Goal: Task Accomplishment & Management: Manage account settings

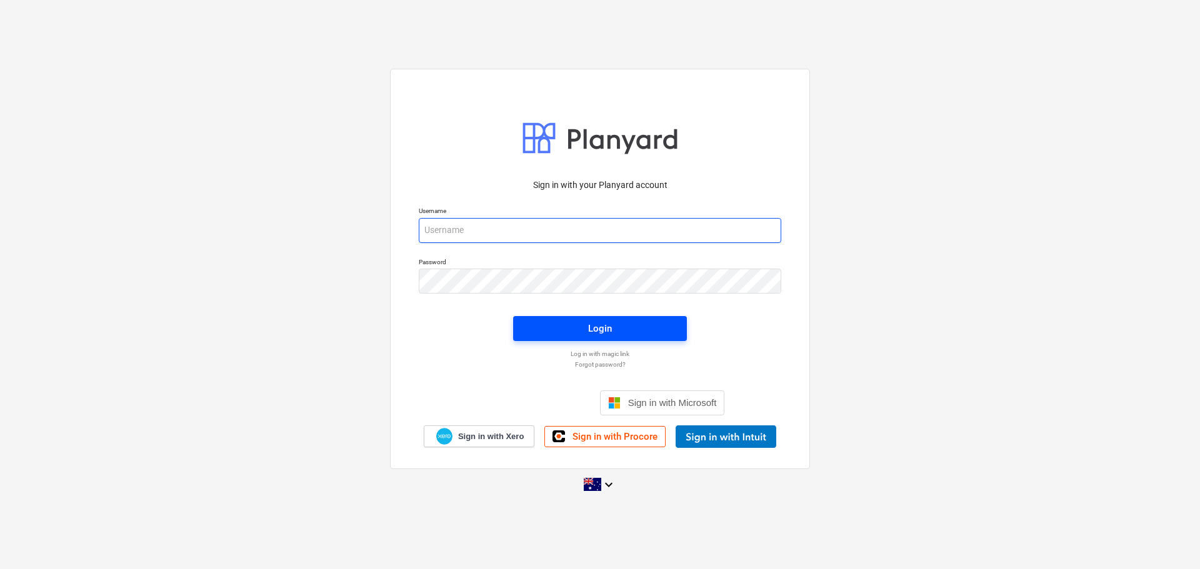
type input "[EMAIL_ADDRESS][DOMAIN_NAME]"
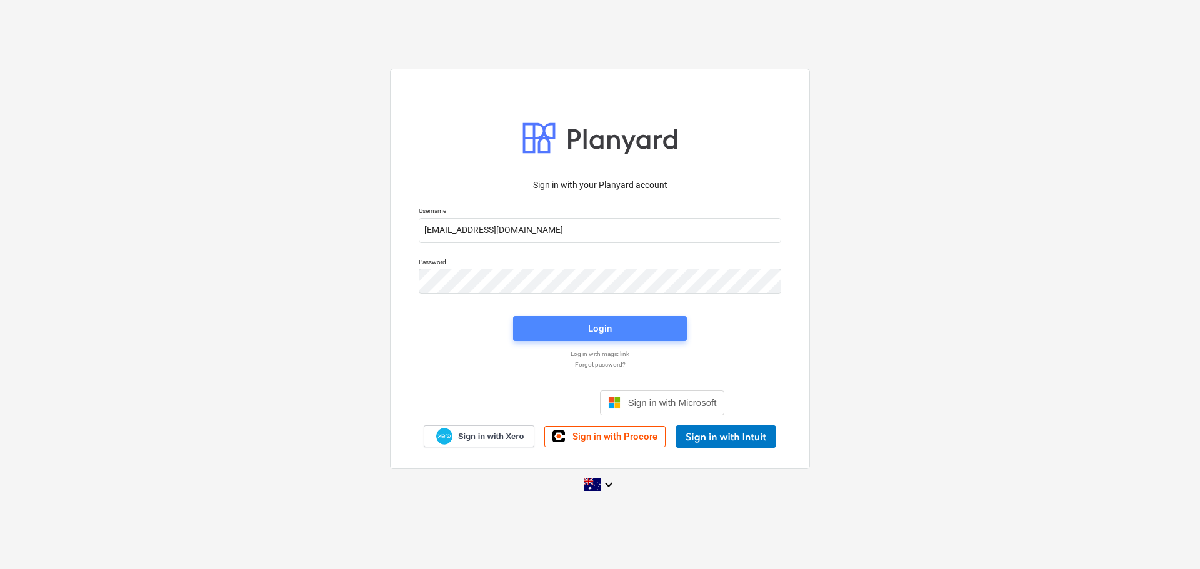
click at [592, 332] on div "Login" at bounding box center [600, 329] width 24 height 16
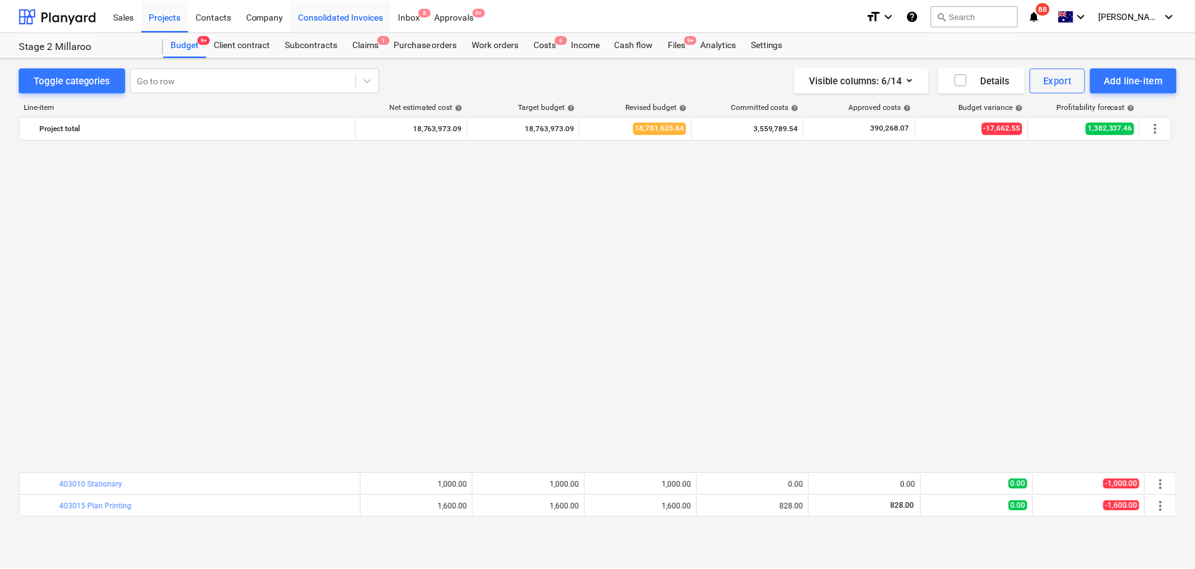
scroll to position [767, 0]
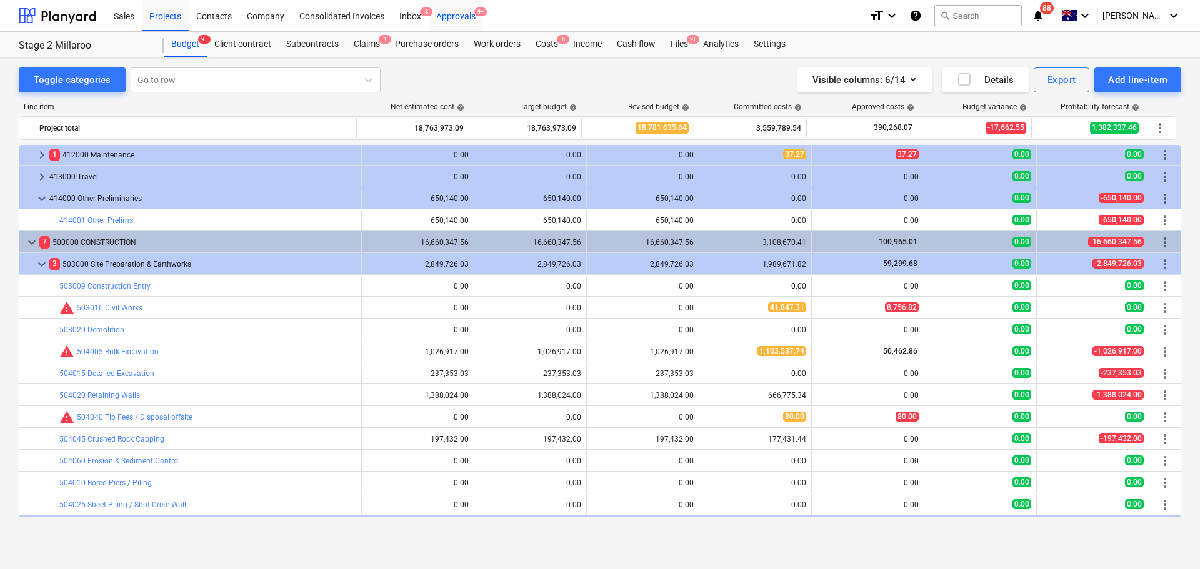
click at [459, 12] on div "Approvals 9+" at bounding box center [456, 15] width 54 height 32
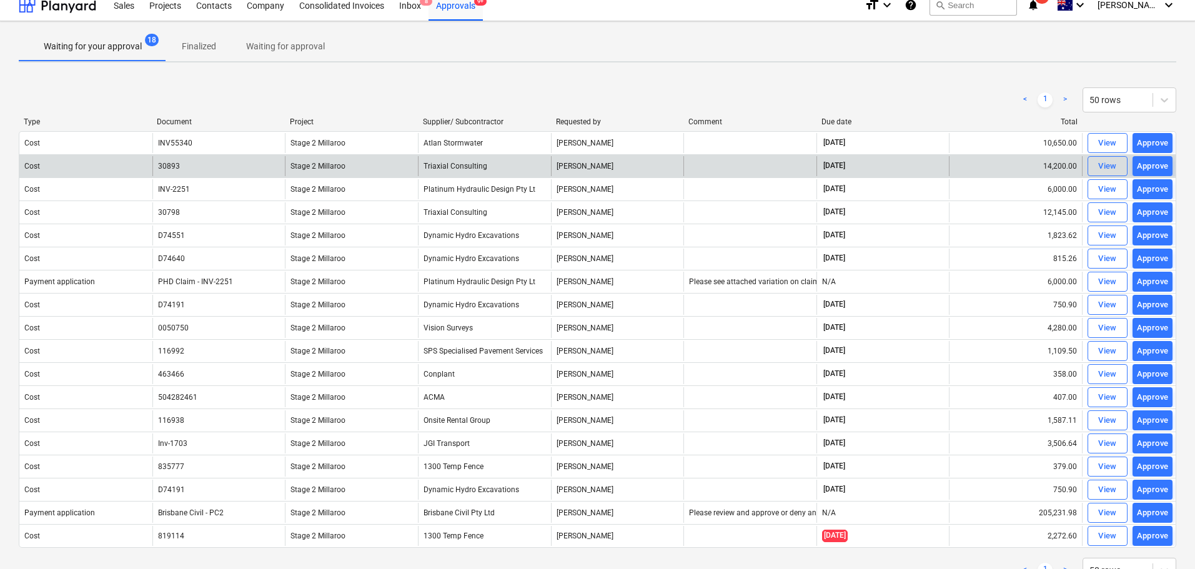
scroll to position [3, 0]
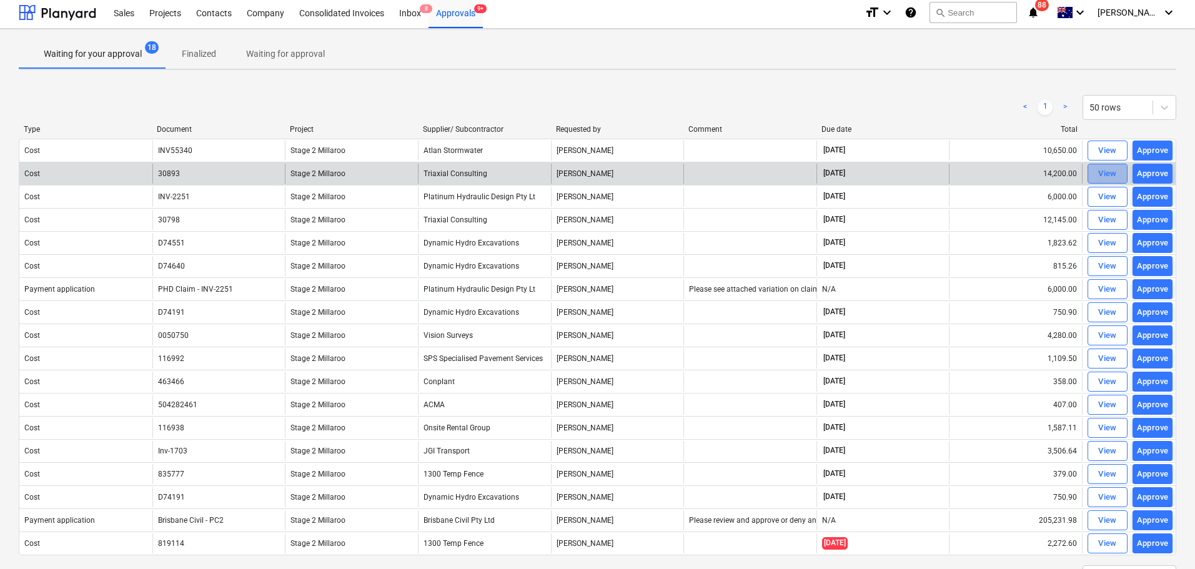
click at [1103, 169] on div "View" at bounding box center [1107, 174] width 19 height 14
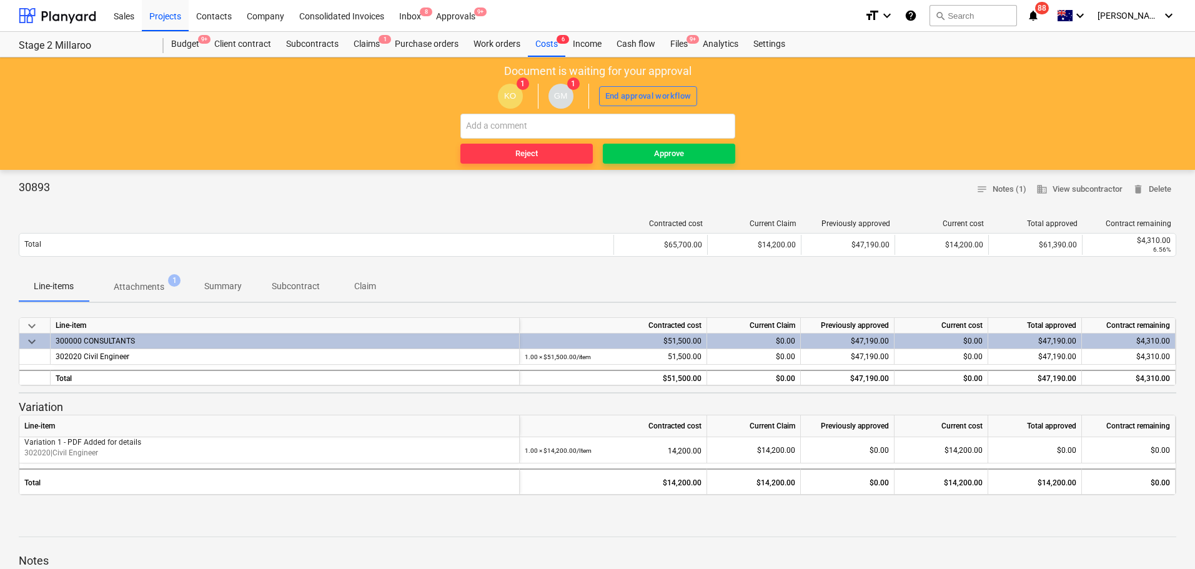
click at [131, 291] on p "Attachments" at bounding box center [139, 287] width 51 height 13
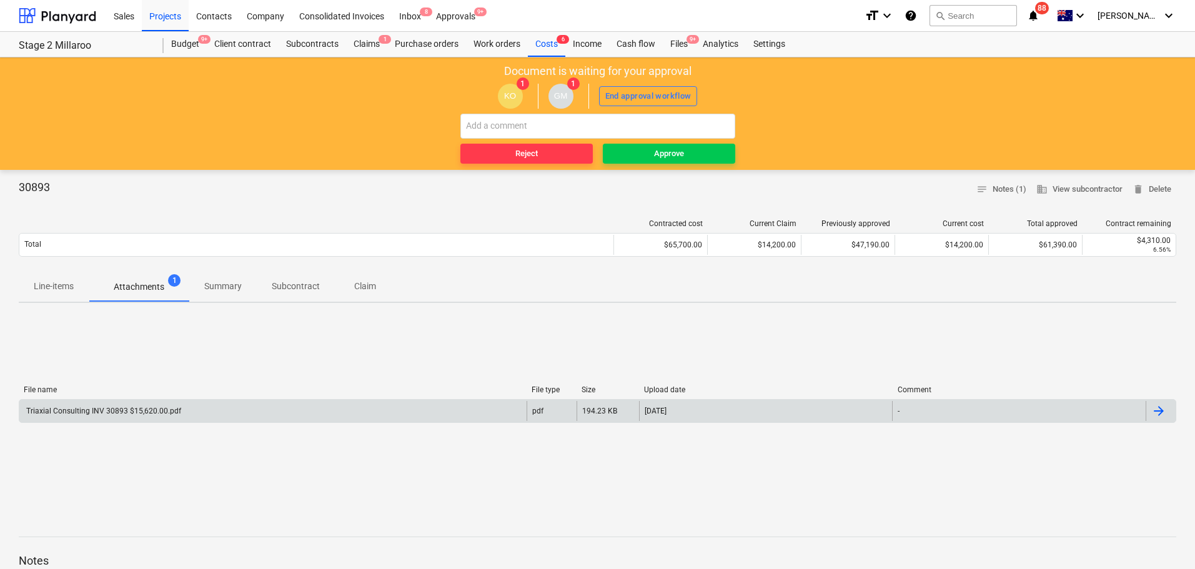
click at [140, 408] on div "Triaxial Consulting INV 30893 $15,620.00.pdf" at bounding box center [102, 411] width 157 height 9
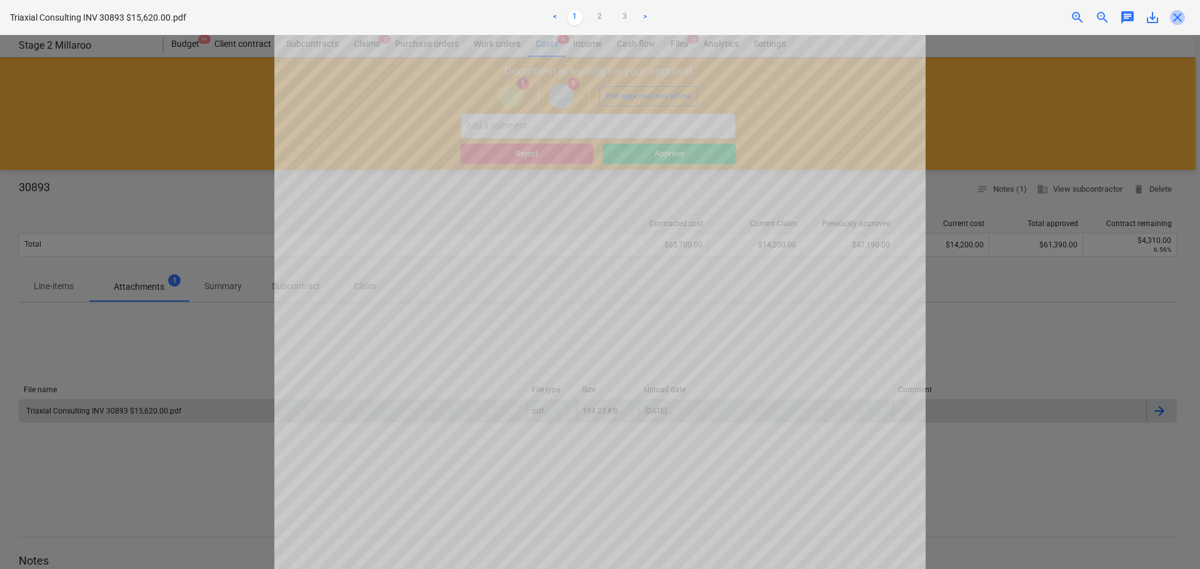
click at [1180, 19] on span "close" at bounding box center [1177, 17] width 15 height 15
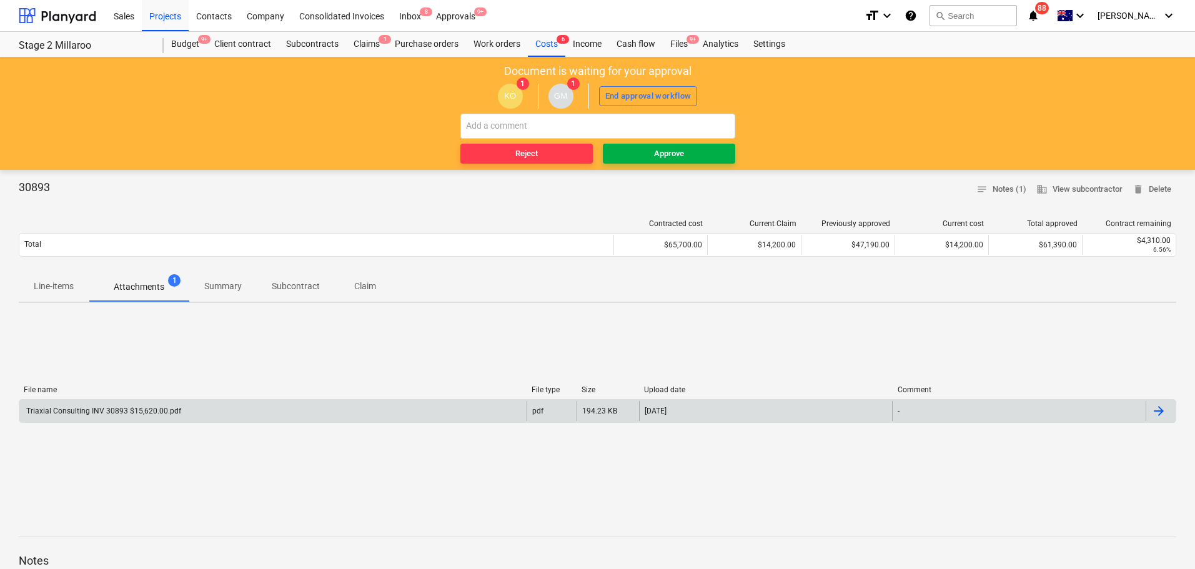
click at [657, 157] on div "Approve" at bounding box center [669, 154] width 30 height 14
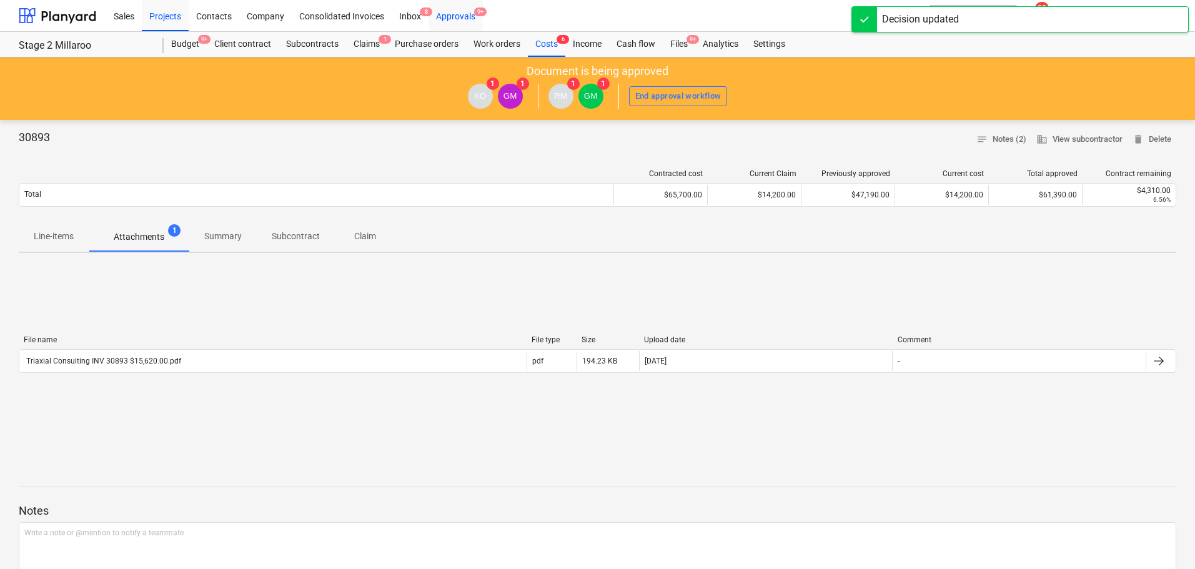
click at [450, 12] on div "Approvals 9+" at bounding box center [456, 15] width 54 height 32
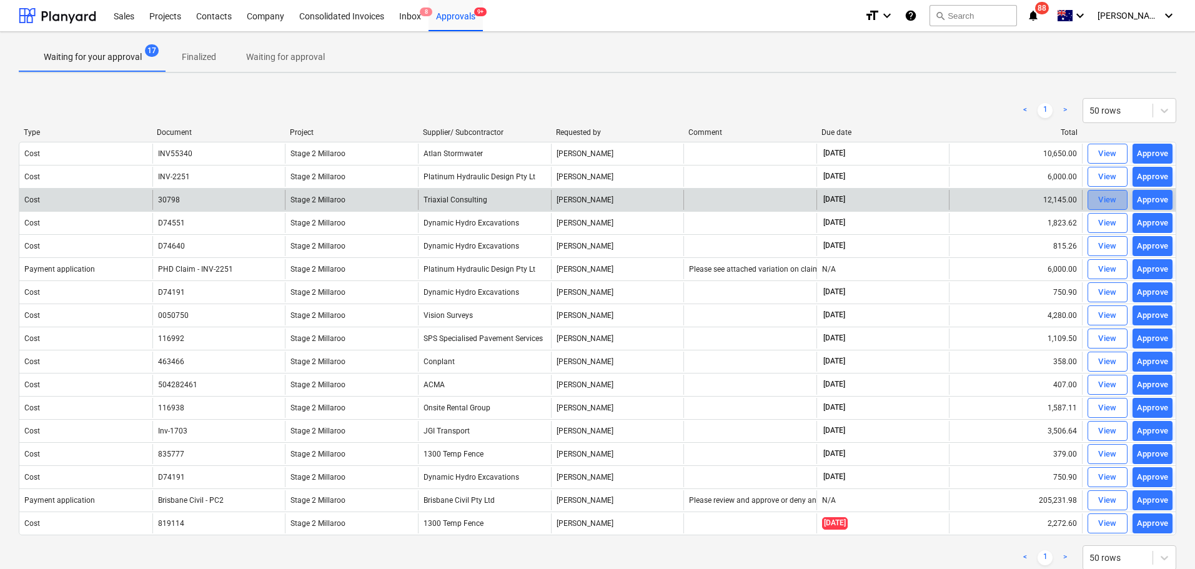
click at [1103, 199] on div "View" at bounding box center [1107, 200] width 19 height 14
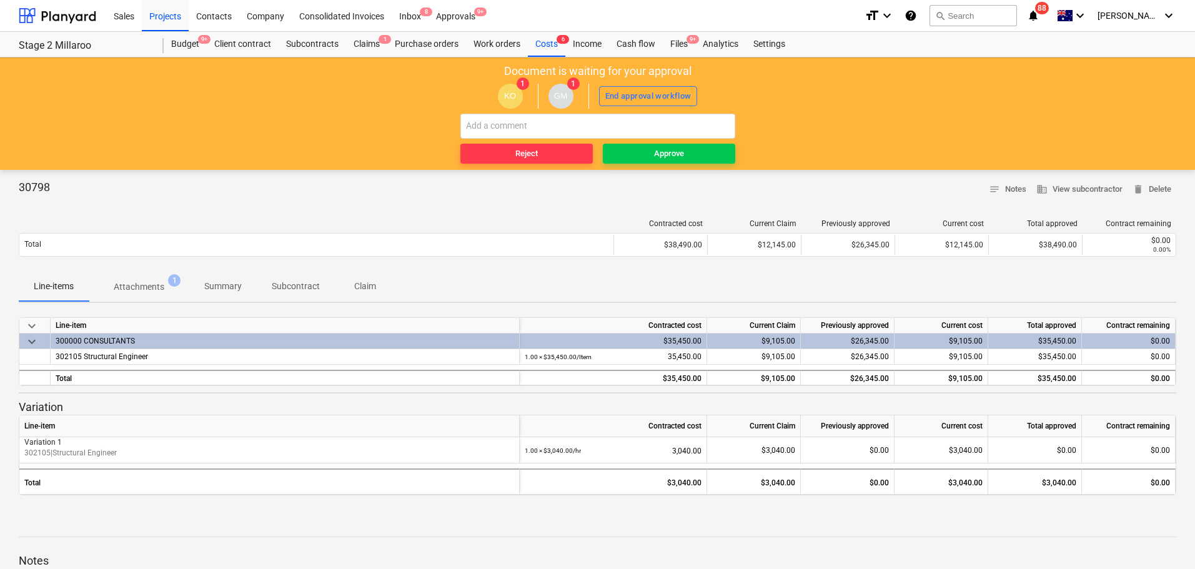
click at [145, 289] on p "Attachments" at bounding box center [139, 287] width 51 height 13
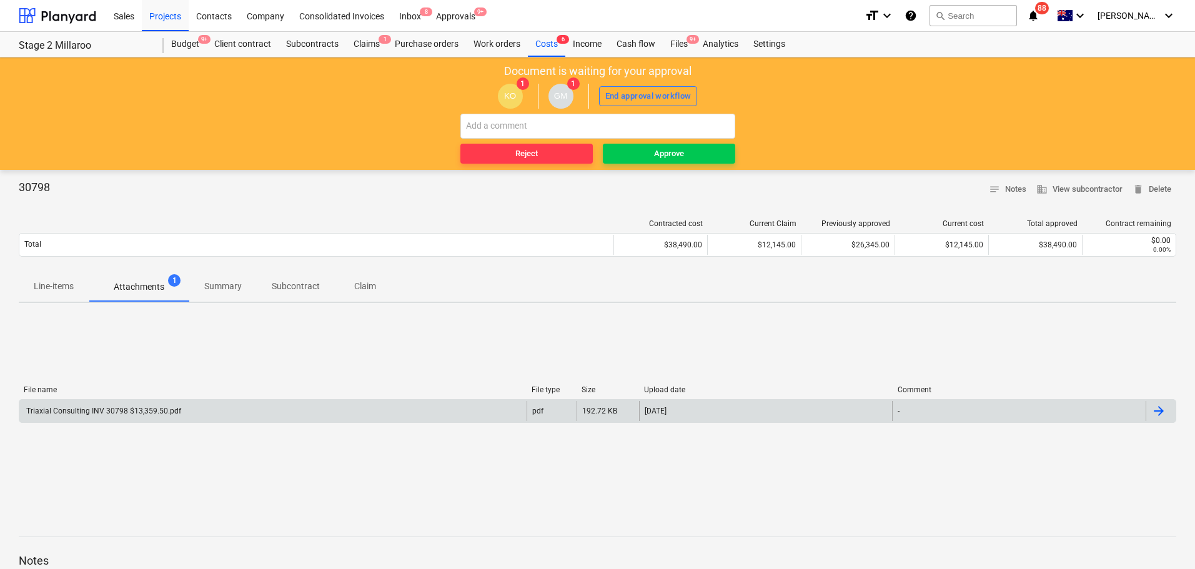
click at [124, 414] on div "Triaxial Consulting INV 30798 $13,359.50.pdf" at bounding box center [102, 411] width 157 height 9
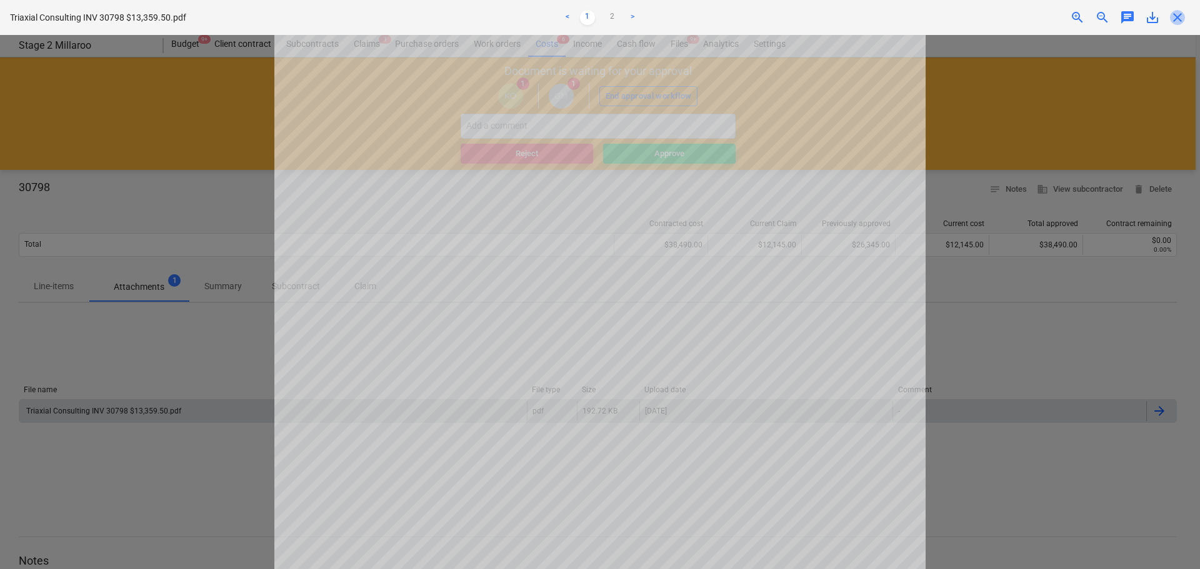
click at [1175, 21] on span "close" at bounding box center [1177, 17] width 15 height 15
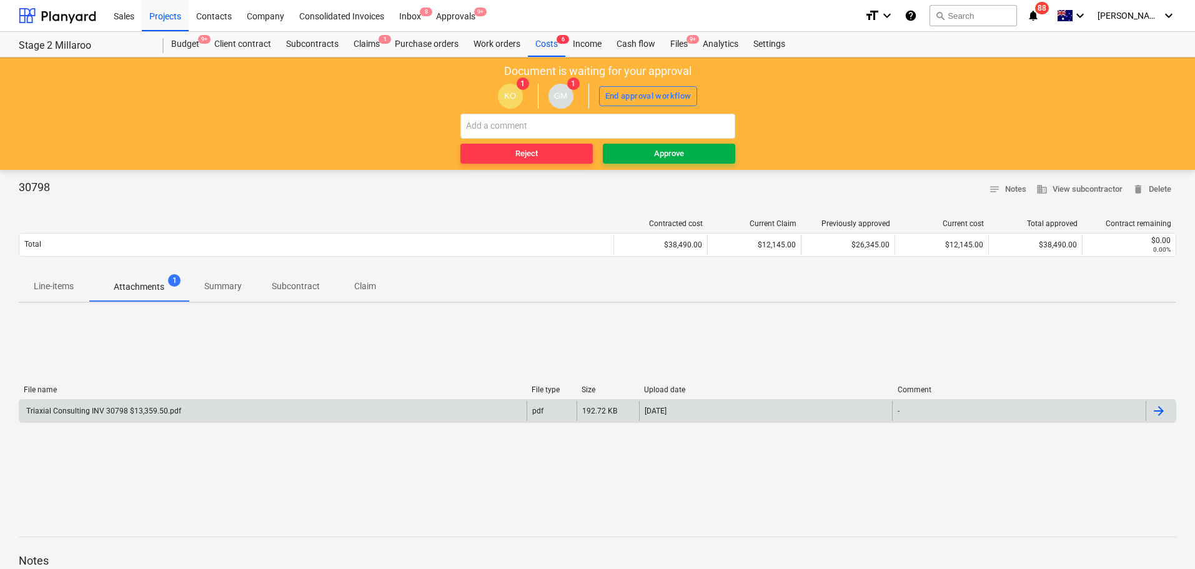
click at [654, 158] on div "Approve" at bounding box center [669, 154] width 30 height 14
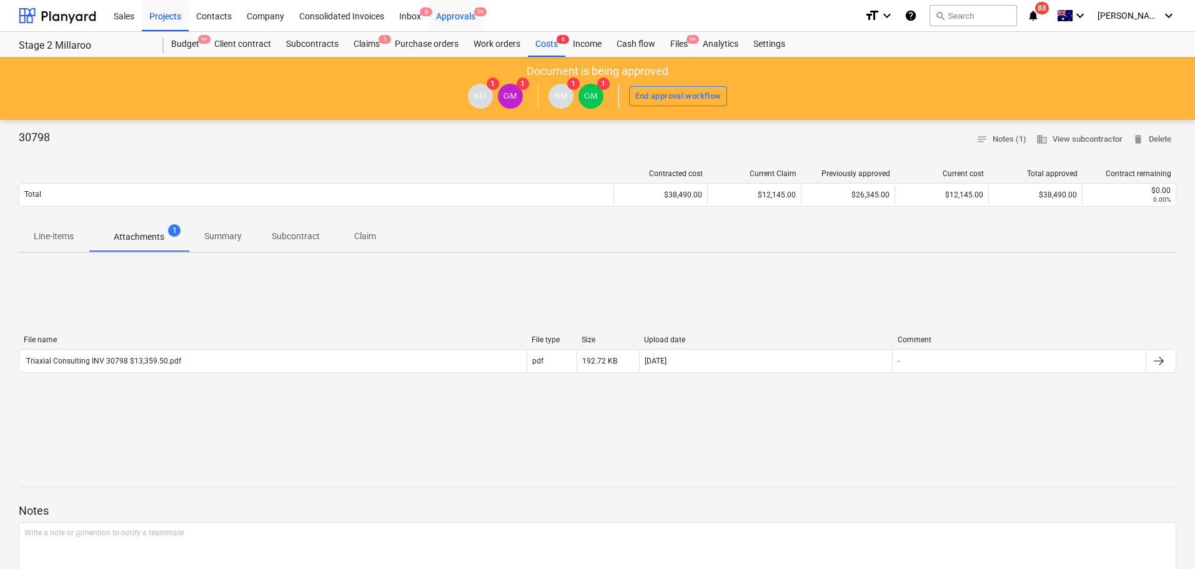
click at [457, 11] on div "Approvals 9+" at bounding box center [456, 15] width 54 height 32
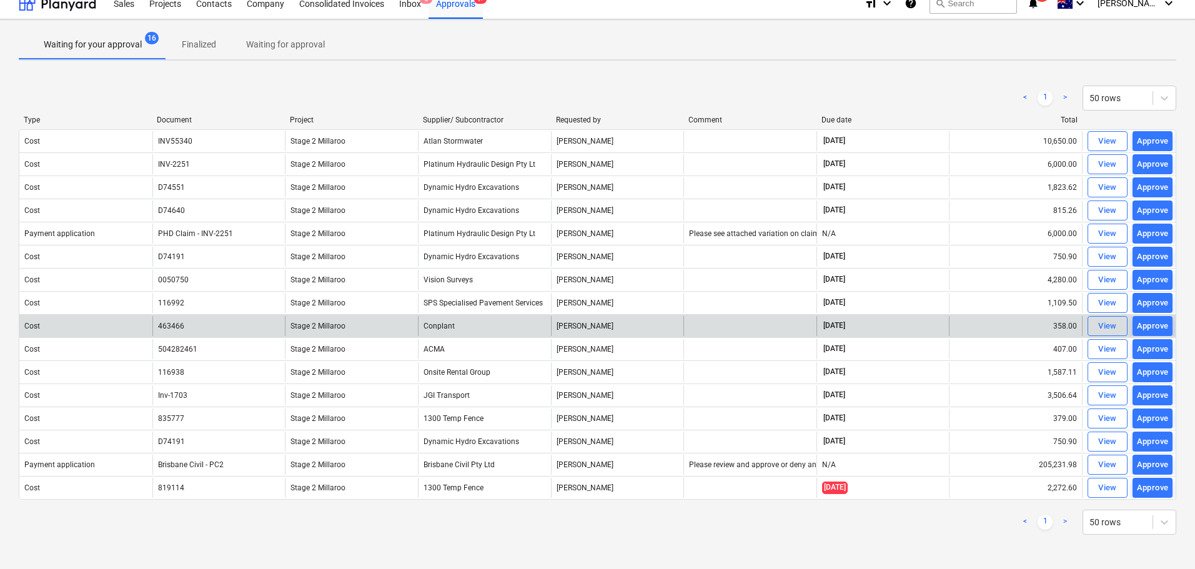
scroll to position [13, 0]
